Goal: Task Accomplishment & Management: Manage account settings

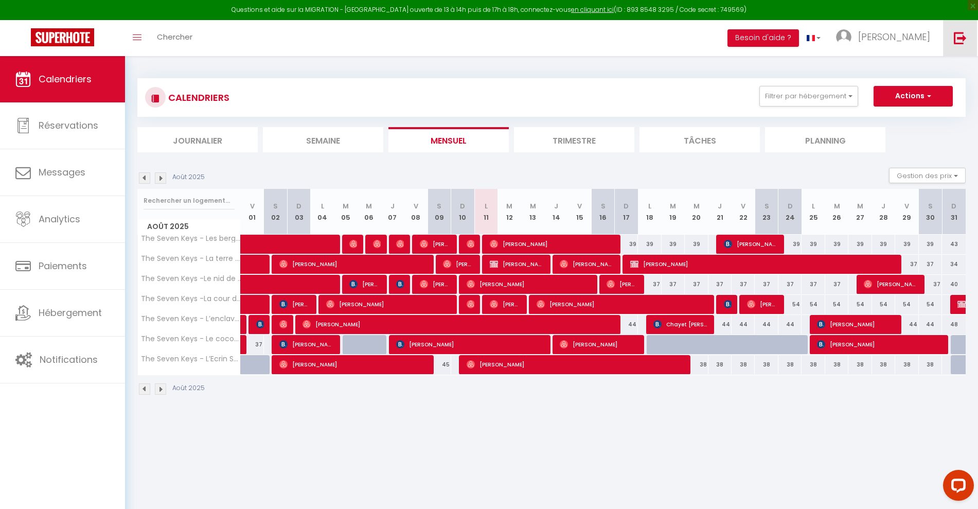
click at [959, 34] on img at bounding box center [960, 37] width 13 height 13
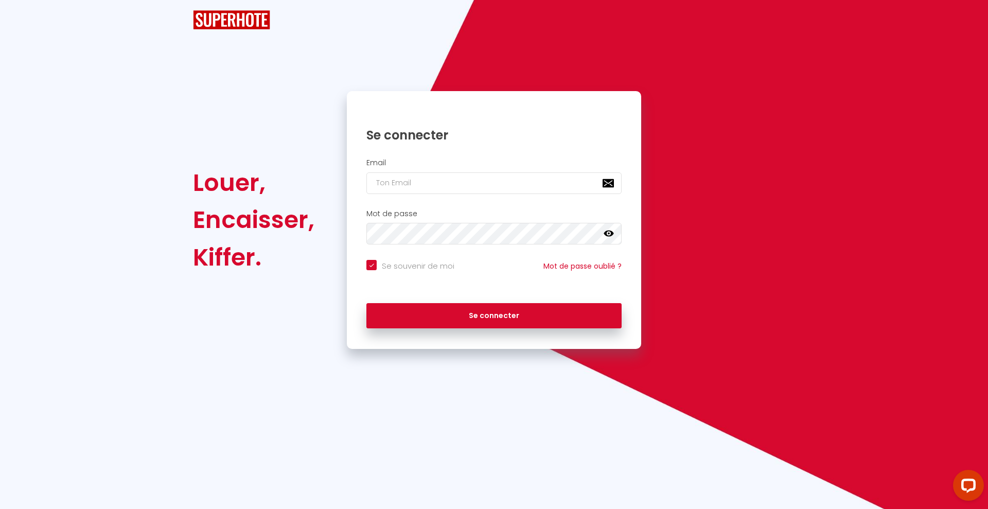
checkbox input "true"
type input "A"
checkbox input "true"
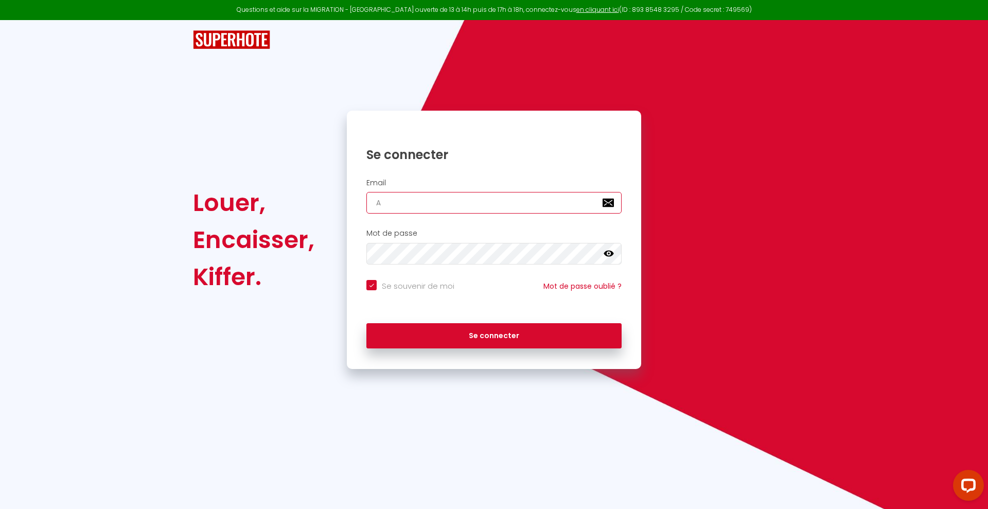
click at [402, 202] on input "A" at bounding box center [493, 203] width 255 height 22
checkbox input "true"
paste input "[EMAIL_ADDRESS][DOMAIN_NAME]"
type input "[EMAIL_ADDRESS][DOMAIN_NAME]"
checkbox input "true"
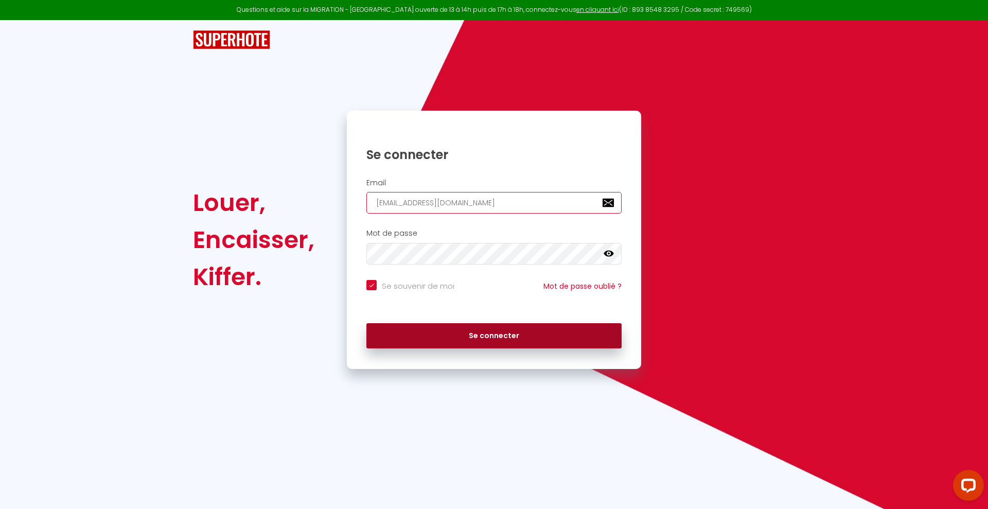
type input "[EMAIL_ADDRESS][DOMAIN_NAME]"
click at [463, 328] on button "Se connecter" at bounding box center [493, 336] width 255 height 26
checkbox input "true"
